Goal: Task Accomplishment & Management: Use online tool/utility

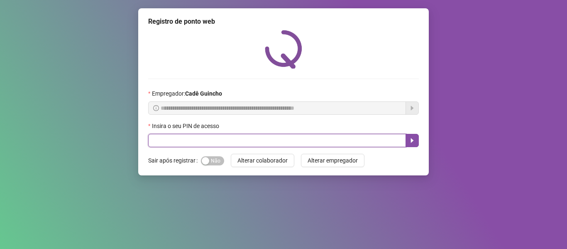
click at [283, 142] on input "text" at bounding box center [277, 140] width 258 height 13
type input "*****"
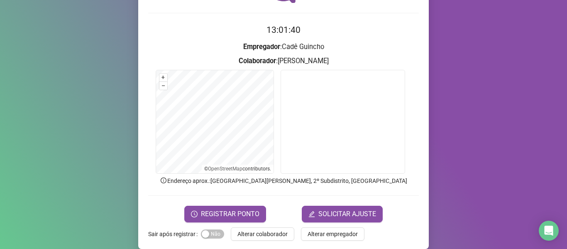
scroll to position [76, 0]
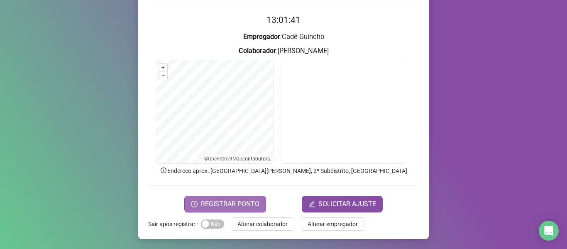
click at [208, 206] on span "REGISTRAR PONTO" at bounding box center [230, 204] width 59 height 10
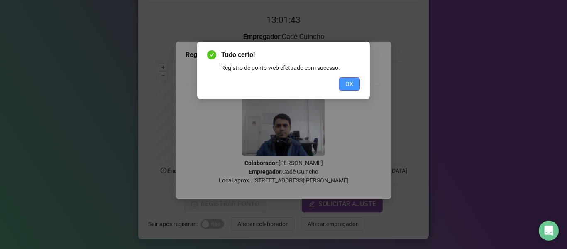
click at [355, 78] on button "OK" at bounding box center [349, 83] width 21 height 13
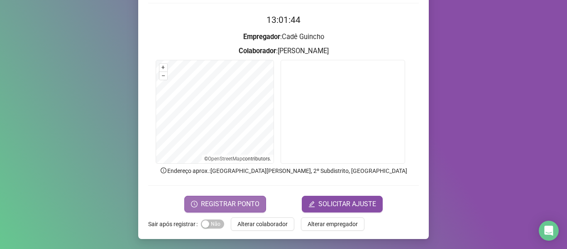
click at [219, 202] on span "REGISTRAR PONTO" at bounding box center [230, 204] width 59 height 10
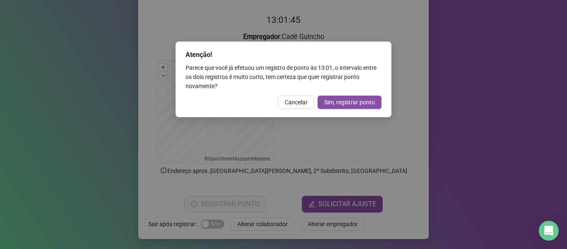
click at [297, 95] on div "Atenção! Parece que você já efetuou um registro de ponto às 13:01 , o intervalo…" at bounding box center [284, 80] width 216 height 76
click at [294, 100] on span "Cancelar" at bounding box center [296, 102] width 23 height 9
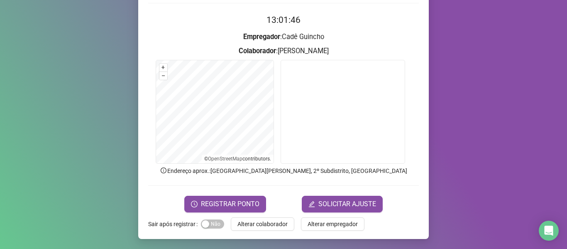
click at [228, 203] on span "REGISTRAR PONTO" at bounding box center [230, 204] width 59 height 10
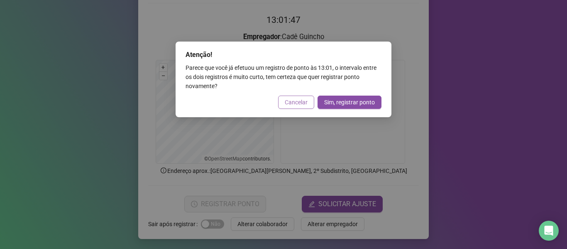
click at [297, 103] on span "Cancelar" at bounding box center [296, 102] width 23 height 9
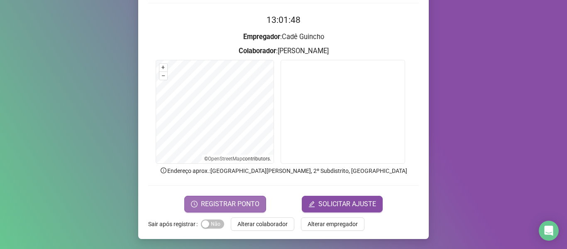
click at [228, 208] on span "REGISTRAR PONTO" at bounding box center [230, 204] width 59 height 10
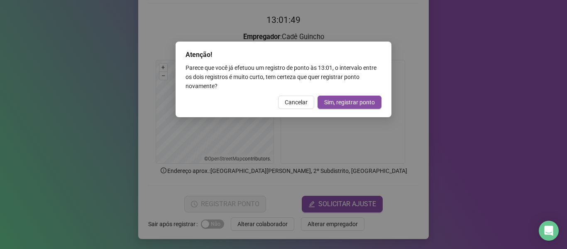
click at [298, 109] on div "Atenção! Parece que você já efetuou um registro de ponto às 13:01 , o intervalo…" at bounding box center [284, 80] width 216 height 76
click at [300, 103] on span "Cancelar" at bounding box center [296, 102] width 23 height 9
